Goal: Find contact information: Find contact information

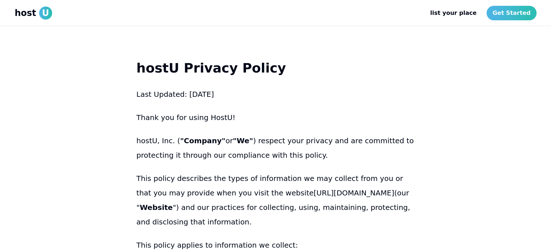
scroll to position [5905, 0]
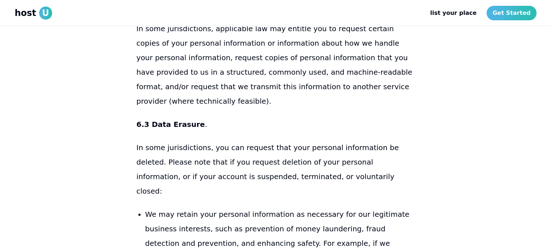
drag, startPoint x: 218, startPoint y: 126, endPoint x: 169, endPoint y: 136, distance: 49.7
copy link "oinhostu.com"
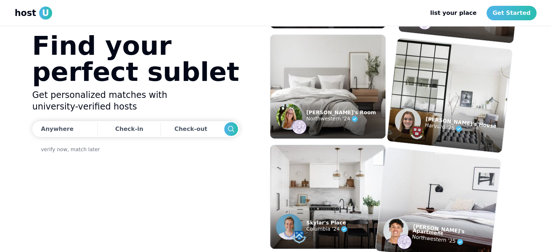
click at [73, 55] on h1 "Find your perfect sublet" at bounding box center [135, 59] width 207 height 52
drag, startPoint x: 73, startPoint y: 55, endPoint x: 148, endPoint y: 56, distance: 75.0
click at [148, 56] on h1 "Find your perfect sublet" at bounding box center [135, 59] width 207 height 52
